Goal: Task Accomplishment & Management: Use online tool/utility

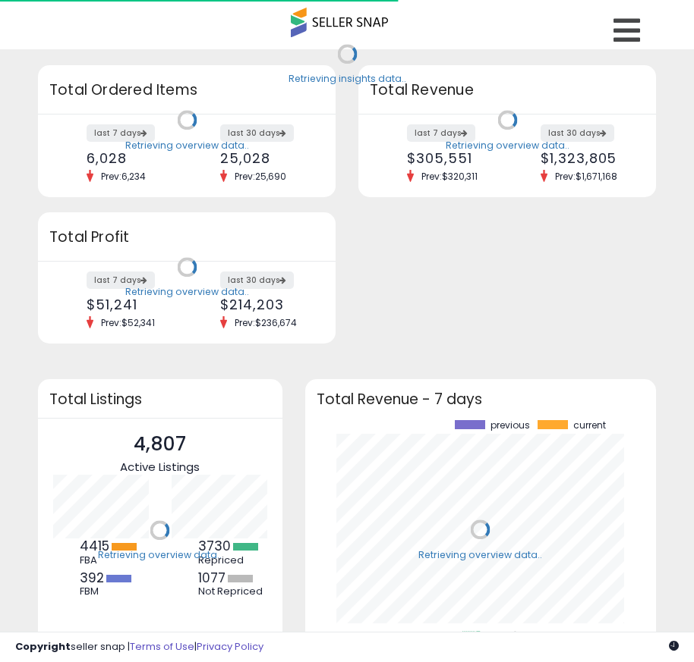
scroll to position [211, 321]
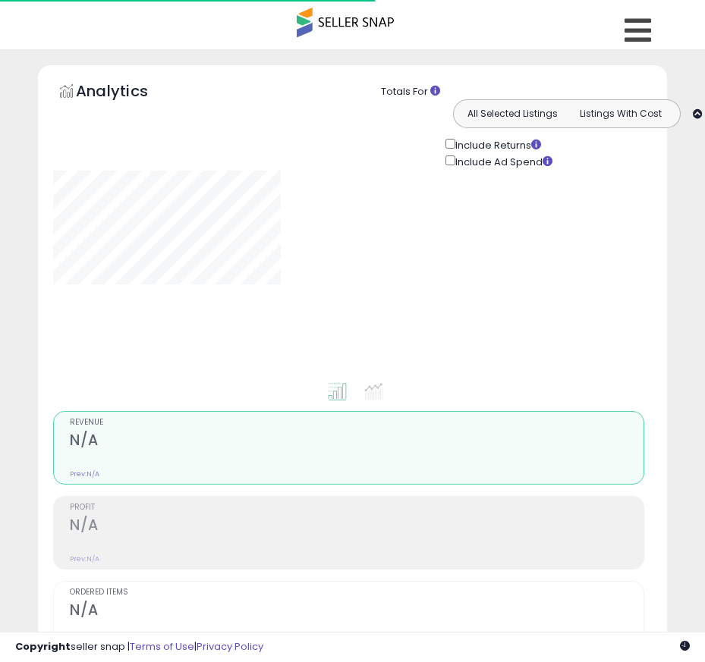
type input "**********"
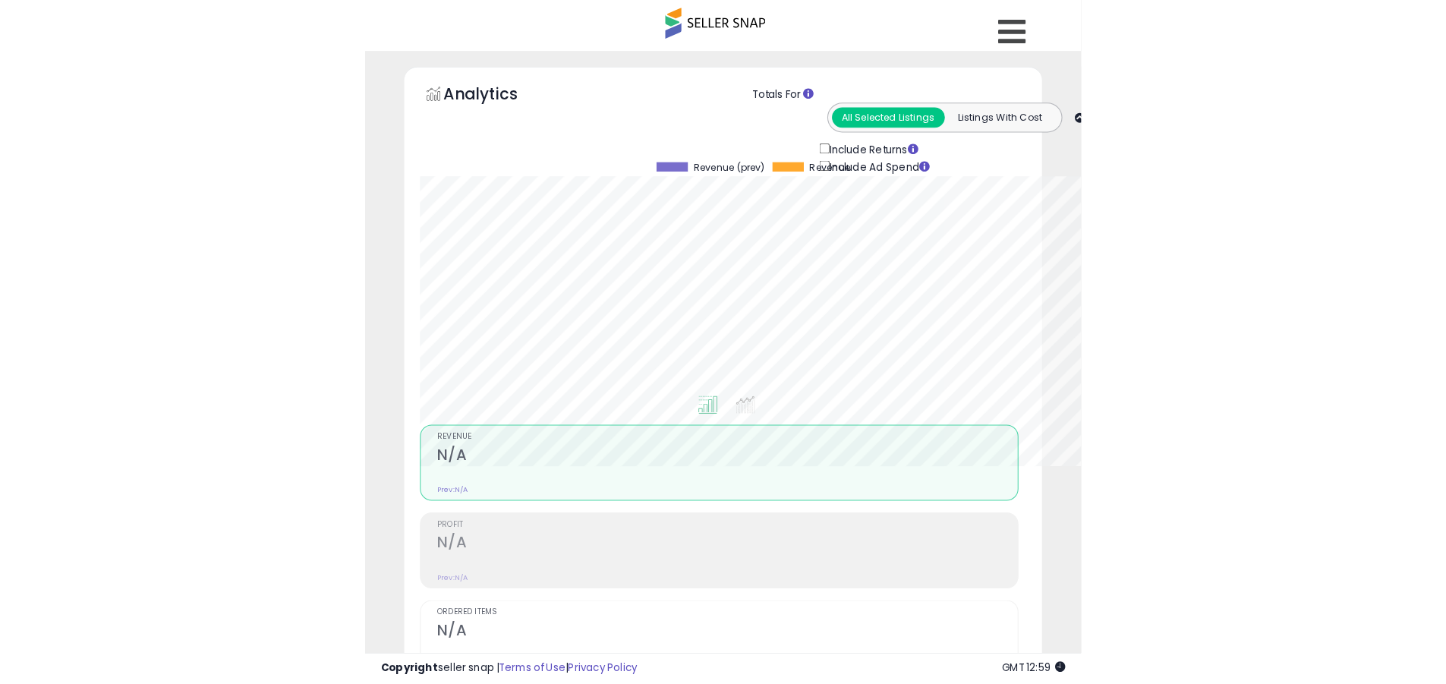
scroll to position [311, 795]
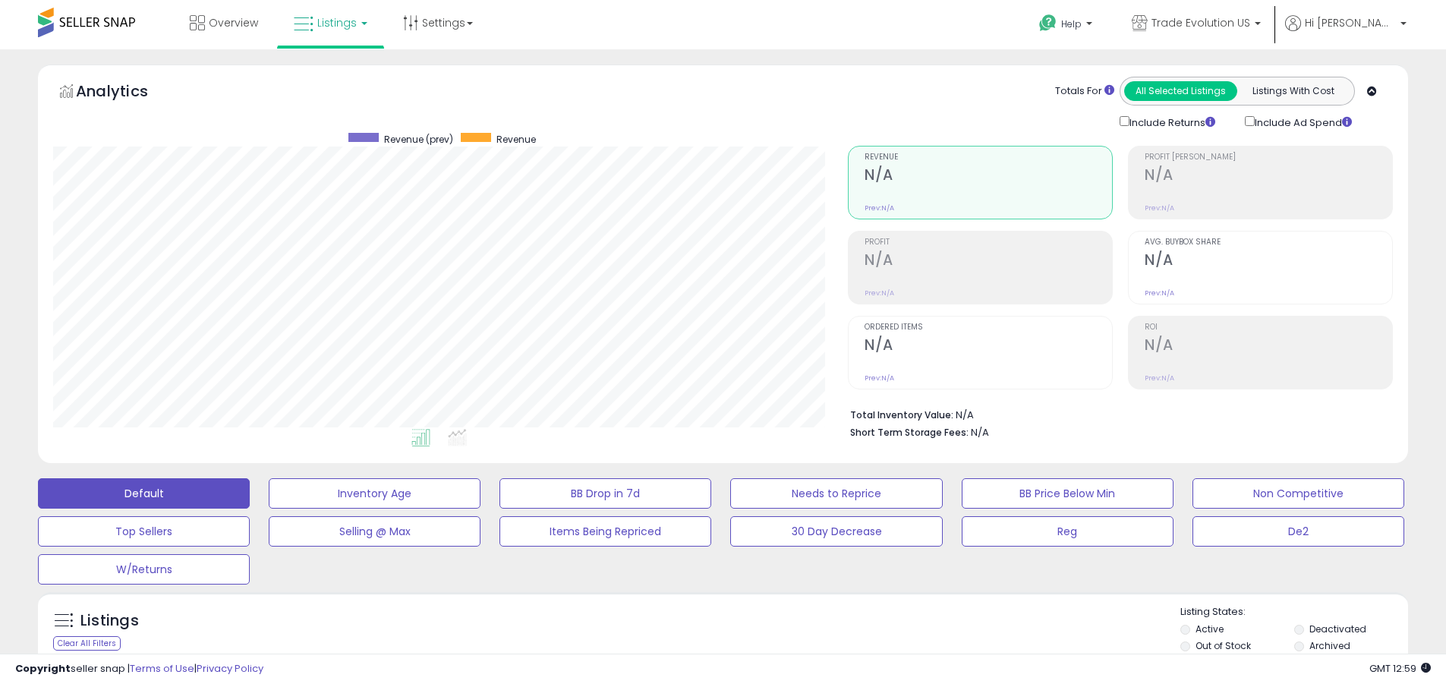
click at [704, 628] on label "Deactivated" at bounding box center [1337, 628] width 57 height 13
click at [704, 645] on label "Archived" at bounding box center [1329, 645] width 41 height 13
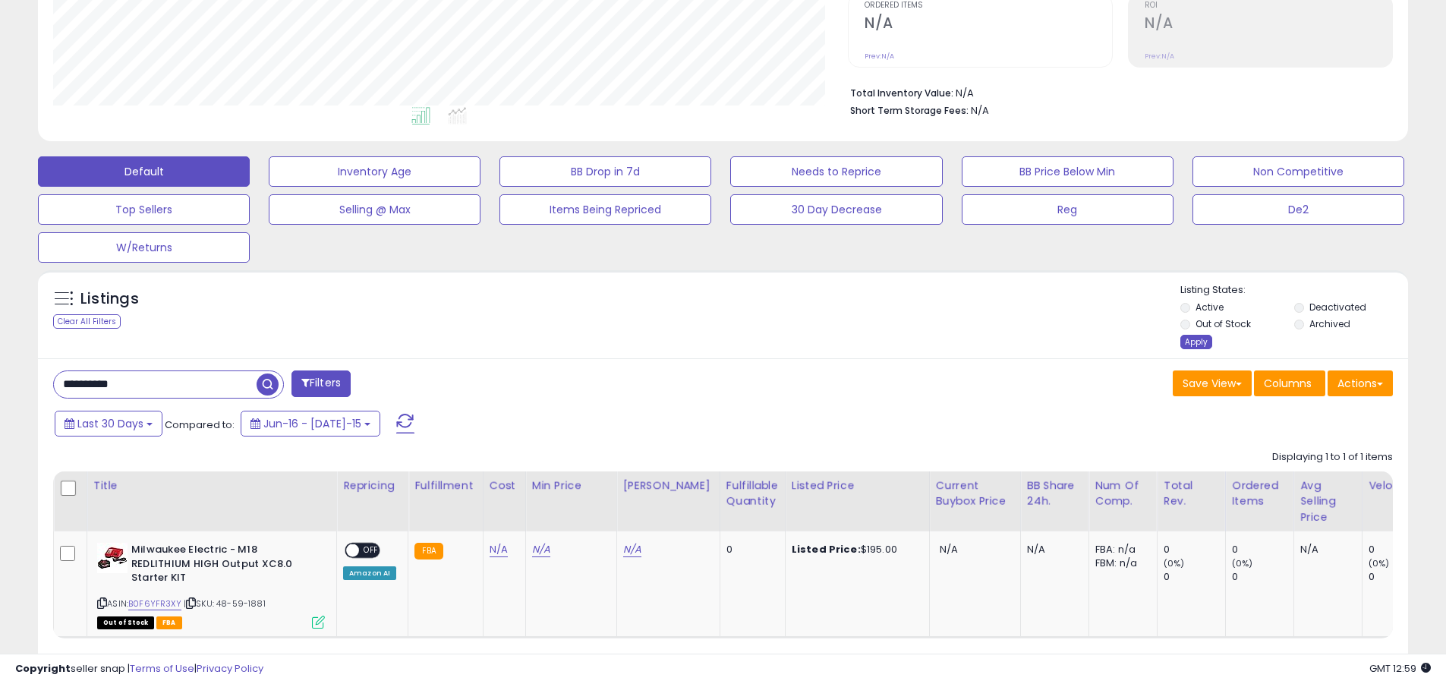
click at [704, 341] on div "Apply" at bounding box center [1196, 342] width 32 height 14
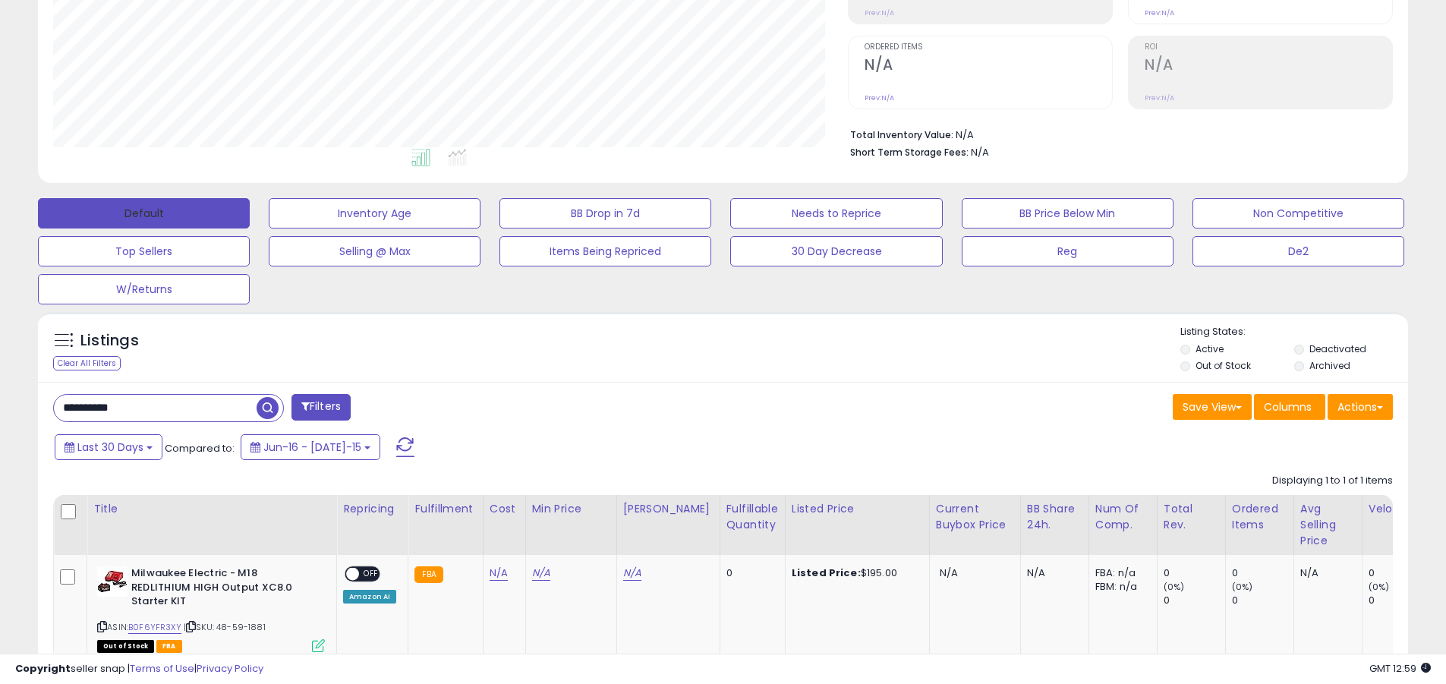
click at [143, 212] on button "Default" at bounding box center [144, 213] width 212 height 30
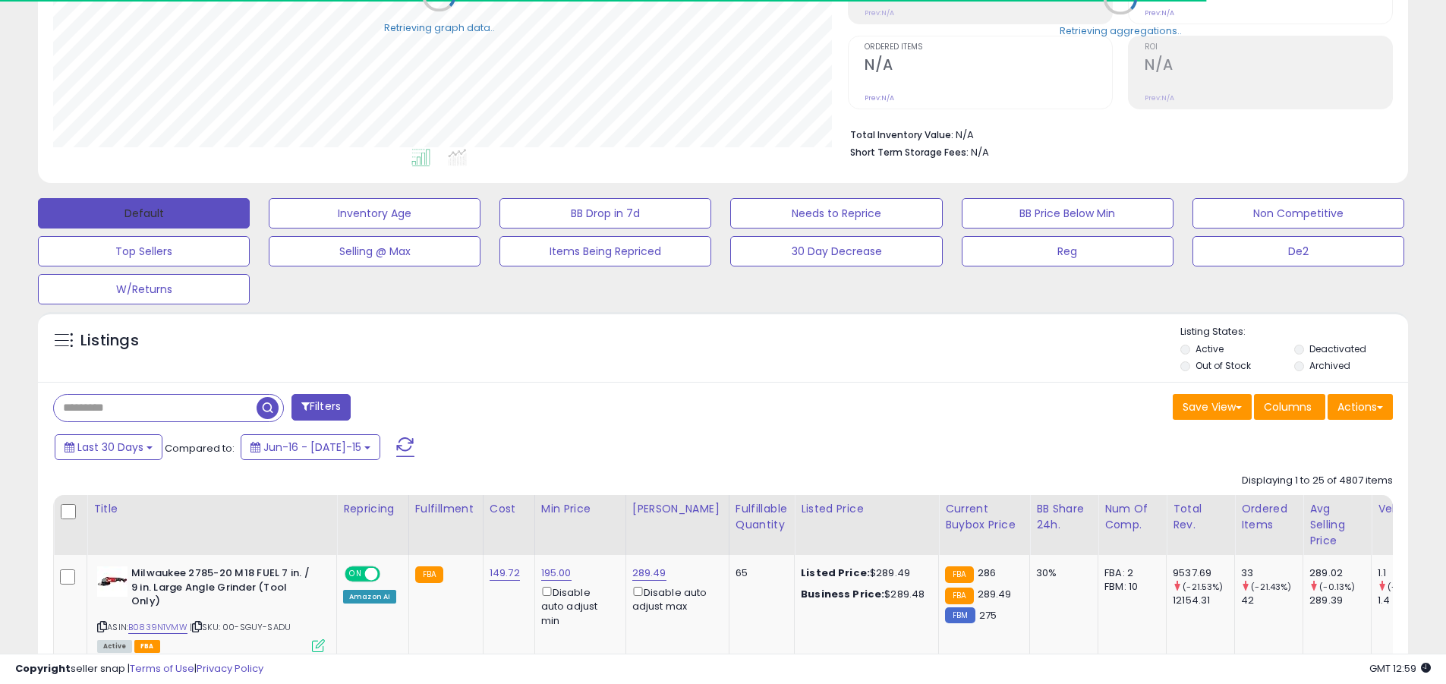
scroll to position [758538, 758055]
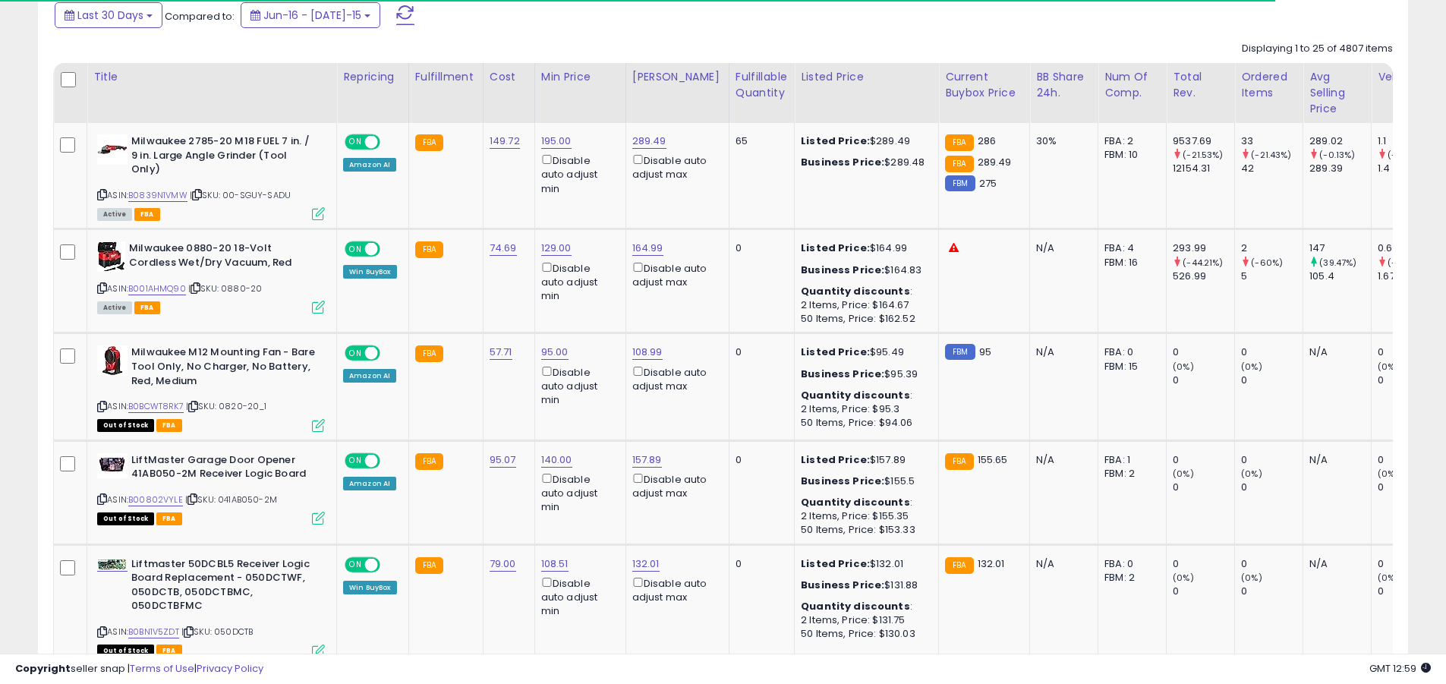
click at [396, 14] on span at bounding box center [405, 15] width 18 height 20
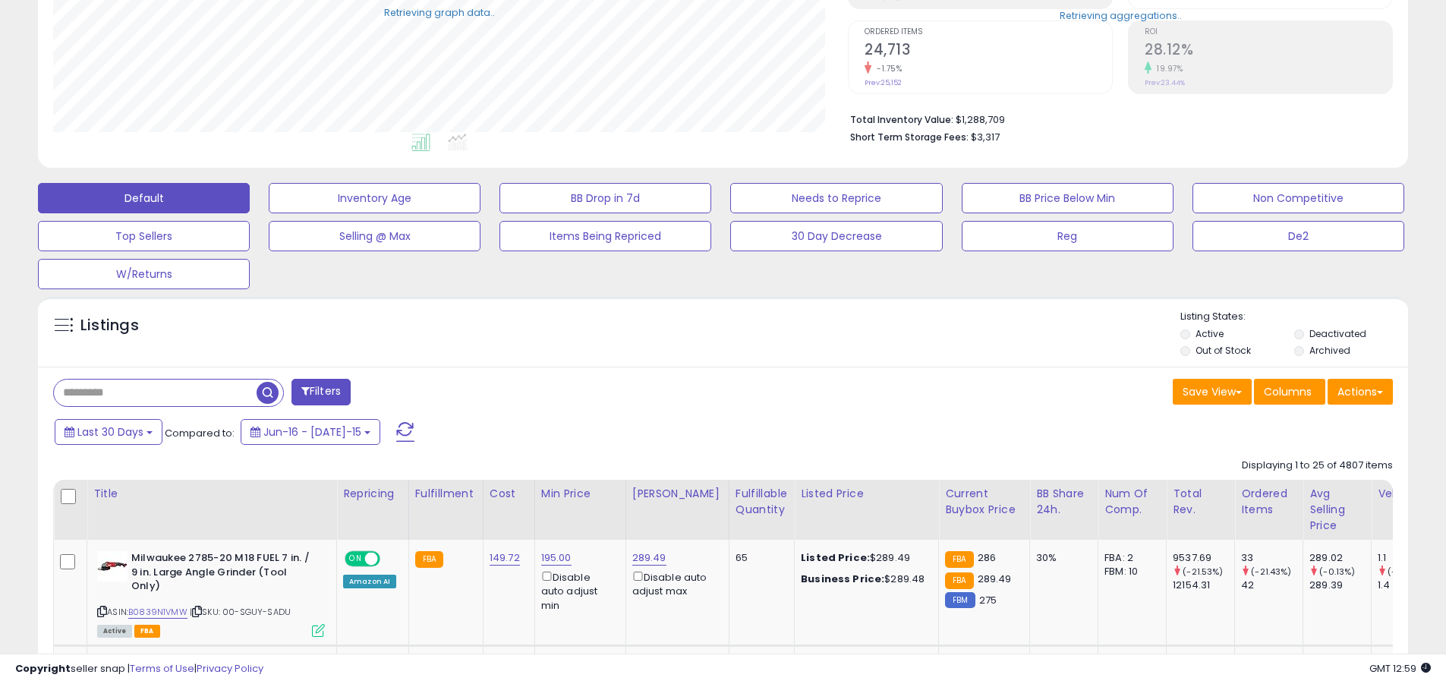
scroll to position [311, 795]
click at [155, 392] on input "text" at bounding box center [155, 392] width 203 height 27
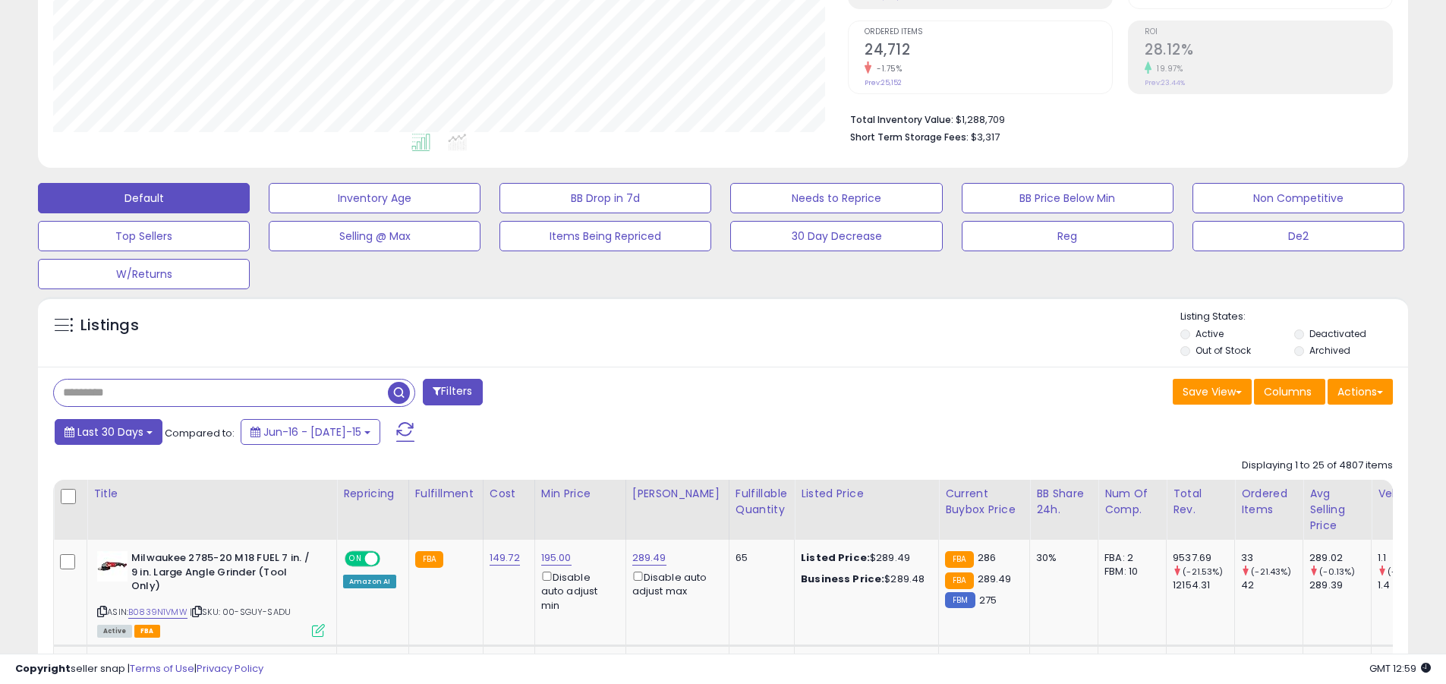
click at [108, 431] on span "Last 30 Days" at bounding box center [110, 431] width 66 height 15
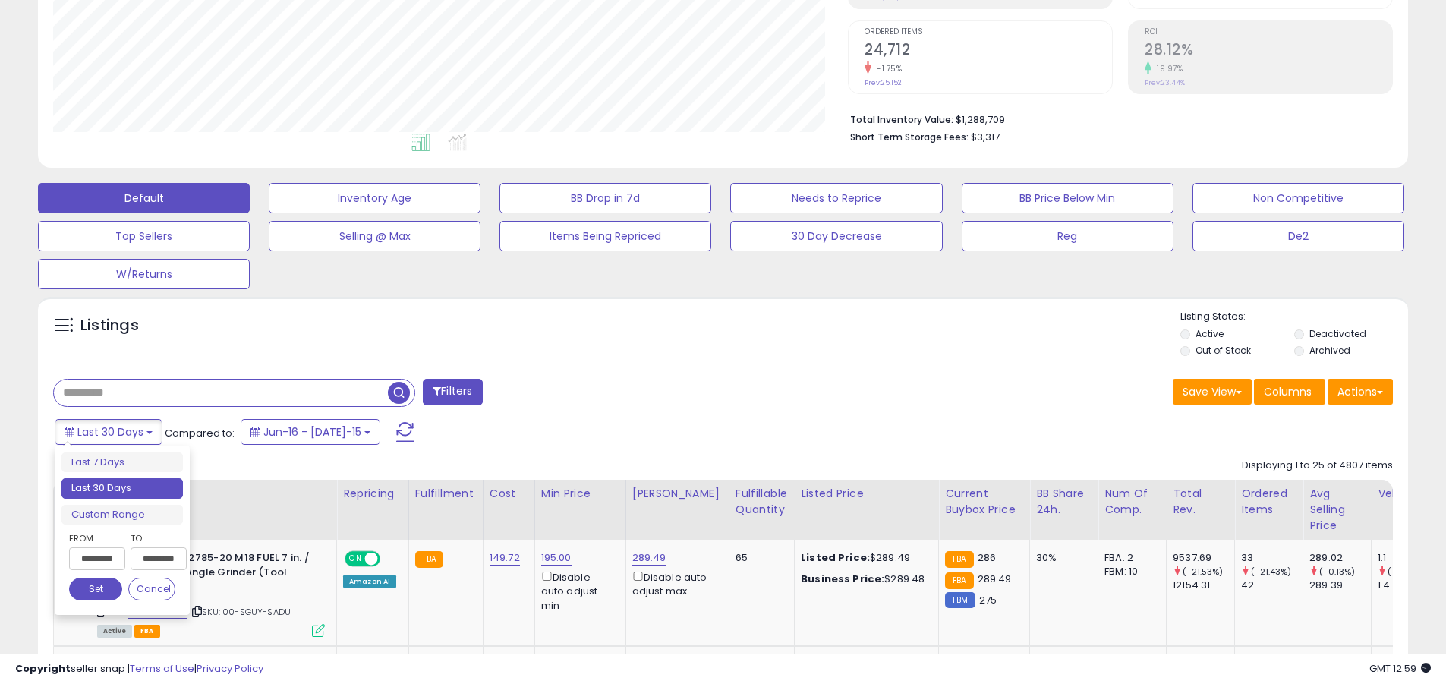
click at [122, 488] on li "Last 30 Days" at bounding box center [121, 488] width 121 height 20
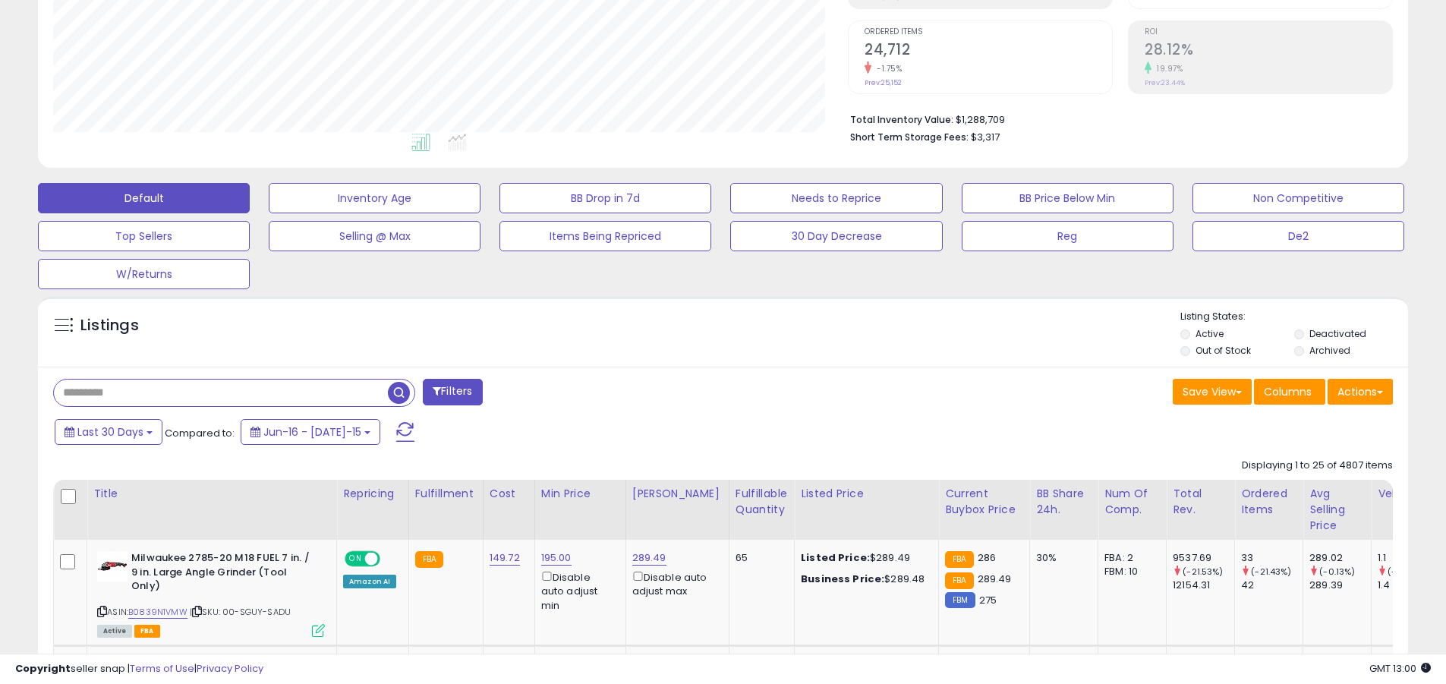
click at [221, 392] on input "text" at bounding box center [221, 392] width 334 height 27
click at [401, 390] on span "button" at bounding box center [399, 393] width 22 height 22
click at [704, 391] on button "Actions" at bounding box center [1359, 392] width 65 height 26
click at [0, 0] on link "Export All Columns" at bounding box center [0, 0] width 0 height 0
